Goal: Entertainment & Leisure: Browse casually

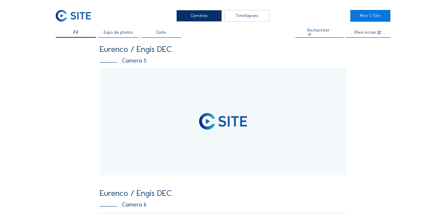
click at [110, 31] on span "Expo de photos" at bounding box center [118, 33] width 29 height 4
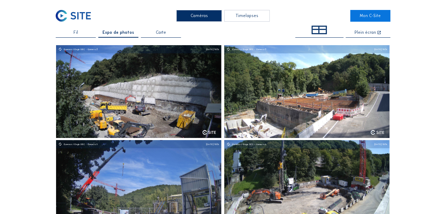
scroll to position [36, 0]
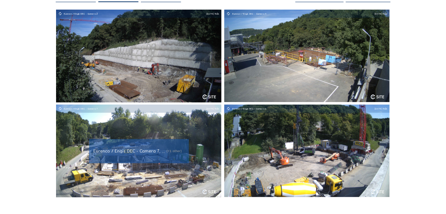
click at [161, 127] on img at bounding box center [138, 150] width 165 height 93
click at [167, 151] on span "(+1 other)" at bounding box center [174, 150] width 15 height 7
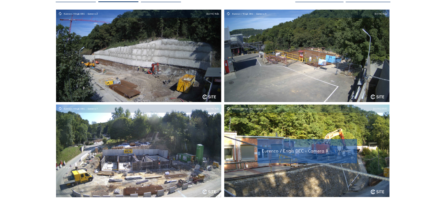
click at [421, 154] on div "Caméras Timelapses Mon C-Site Fil Expo de photos Carte Plein écran Eurenco / En…" at bounding box center [223, 181] width 446 height 434
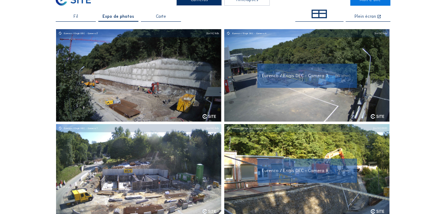
scroll to position [0, 0]
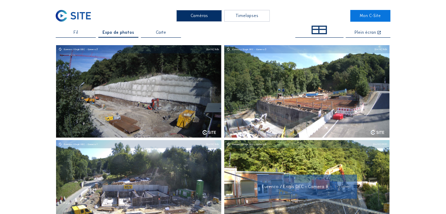
click at [79, 32] on div "Fil" at bounding box center [76, 34] width 40 height 7
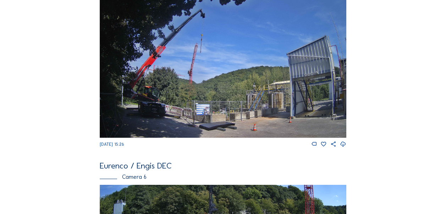
scroll to position [785, 0]
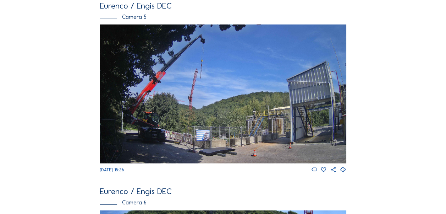
click at [208, 131] on img at bounding box center [223, 94] width 247 height 139
